Goal: Register for event/course

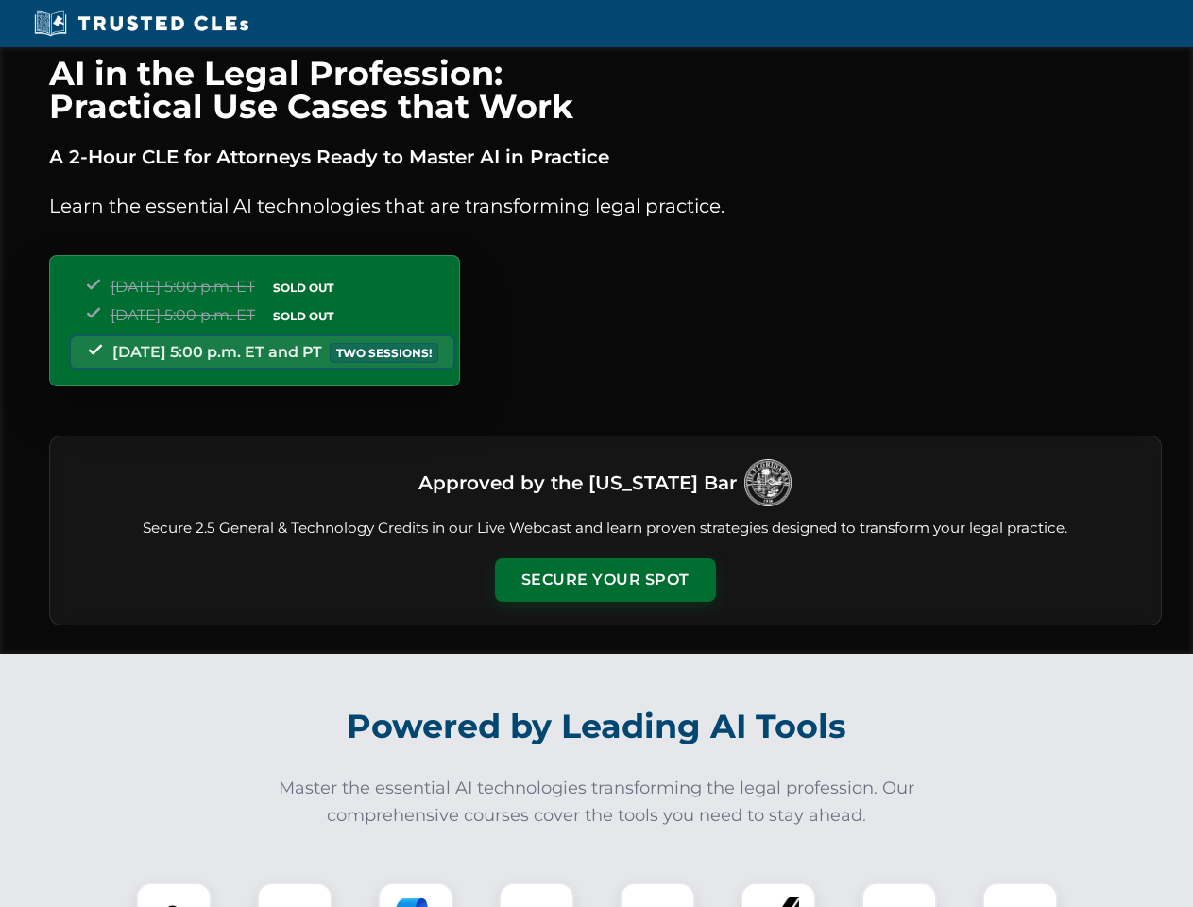
click at [604, 580] on button "Secure Your Spot" at bounding box center [605, 579] width 221 height 43
click at [174, 894] on img at bounding box center [173, 920] width 55 height 55
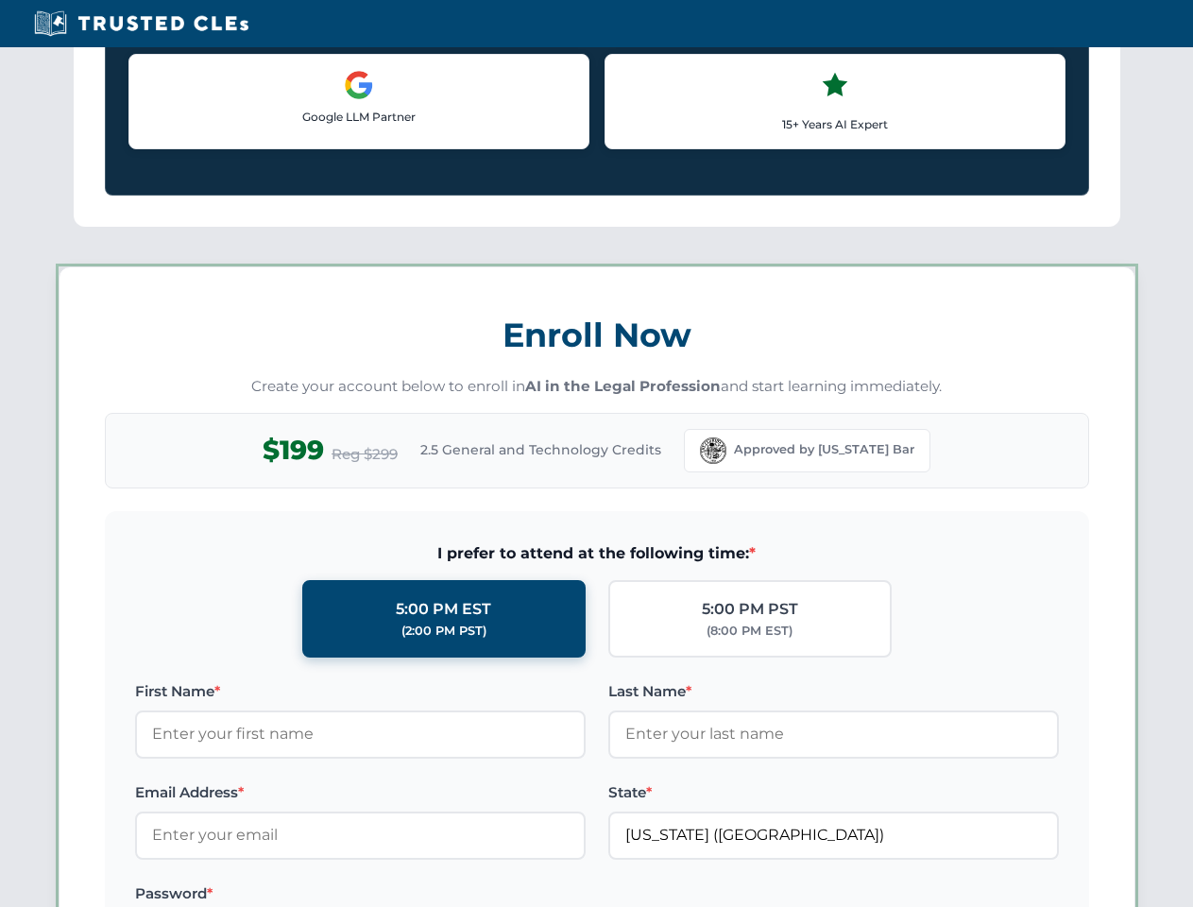
click at [416, 894] on label "Password *" at bounding box center [360, 893] width 451 height 23
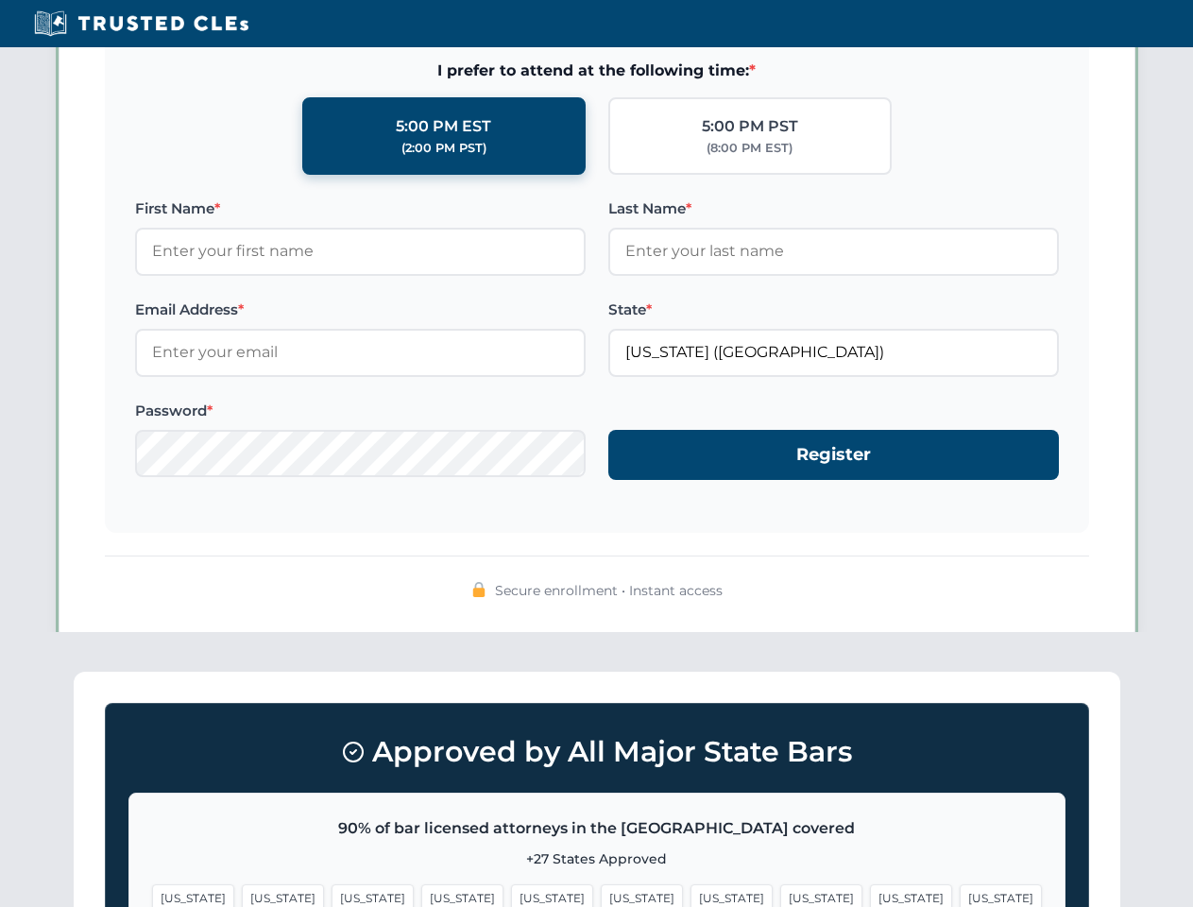
click at [870, 894] on span "[US_STATE]" at bounding box center [911, 897] width 82 height 27
